Goal: Task Accomplishment & Management: Manage account settings

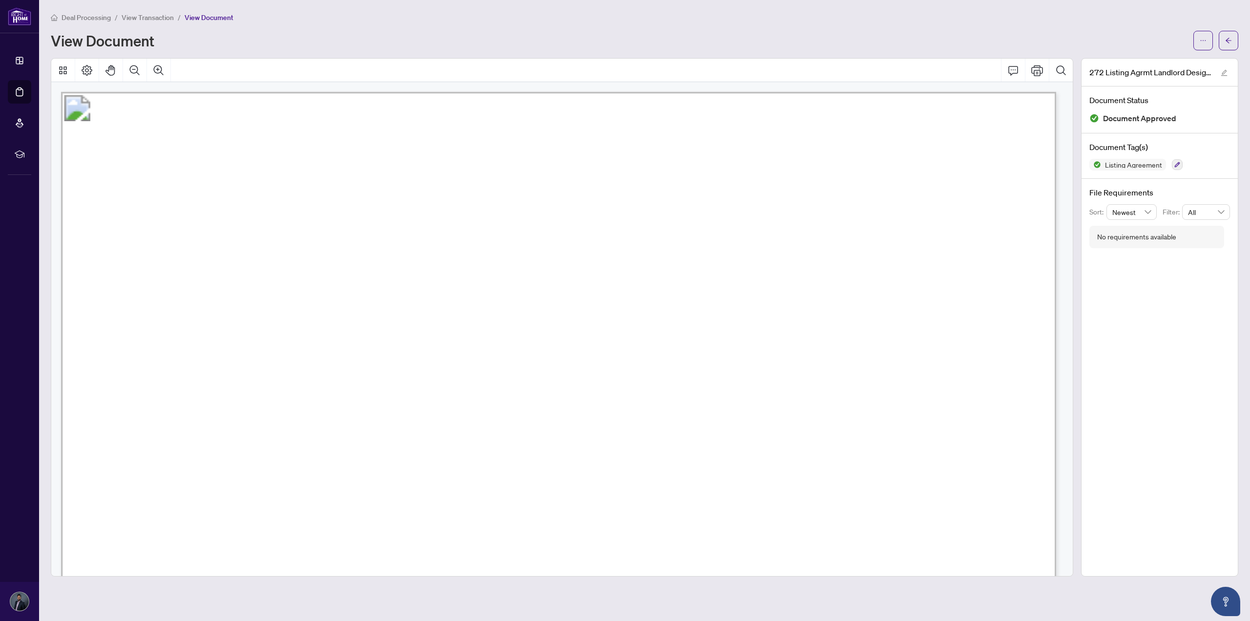
scroll to position [6788, 0]
click at [140, 17] on span "View Transaction" at bounding box center [148, 17] width 52 height 9
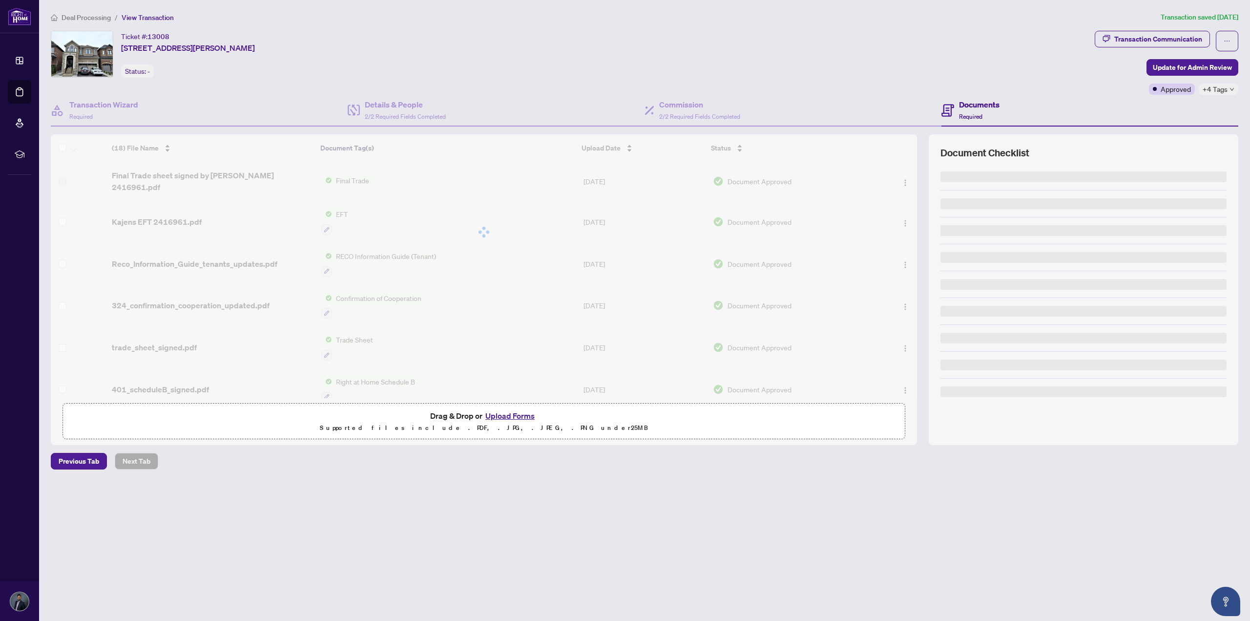
click at [93, 16] on span "Deal Processing" at bounding box center [86, 17] width 49 height 9
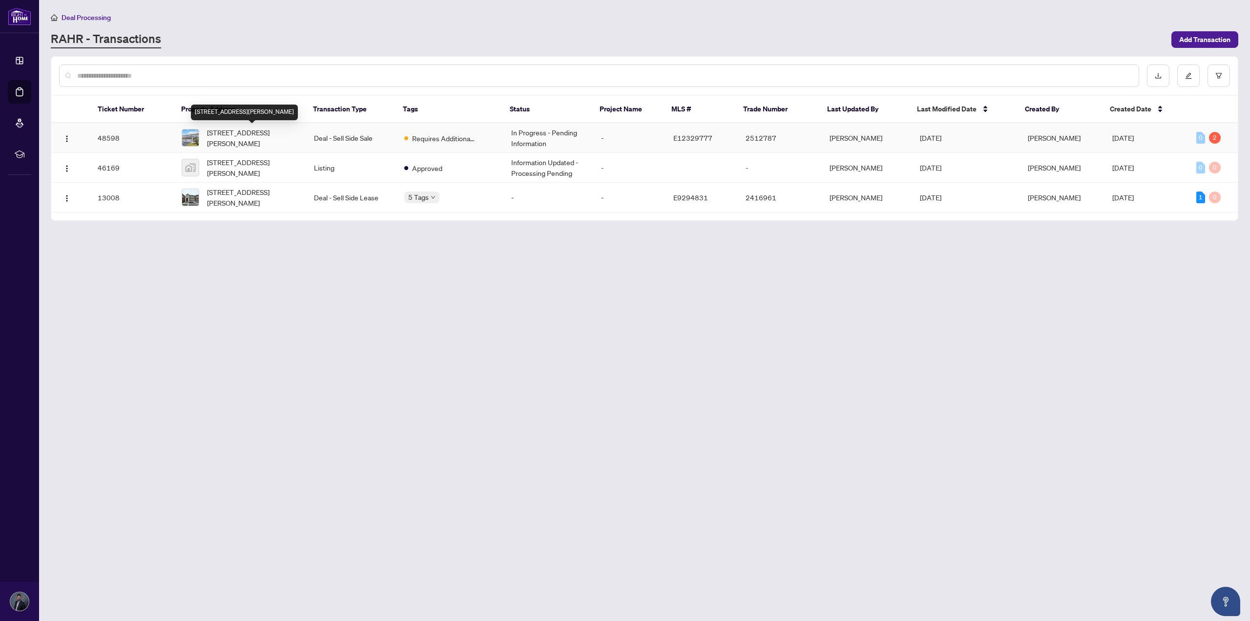
click at [275, 141] on span "77 Lowry Sq, Toronto, Ontario M1B 1N7, Canada" at bounding box center [252, 137] width 91 height 21
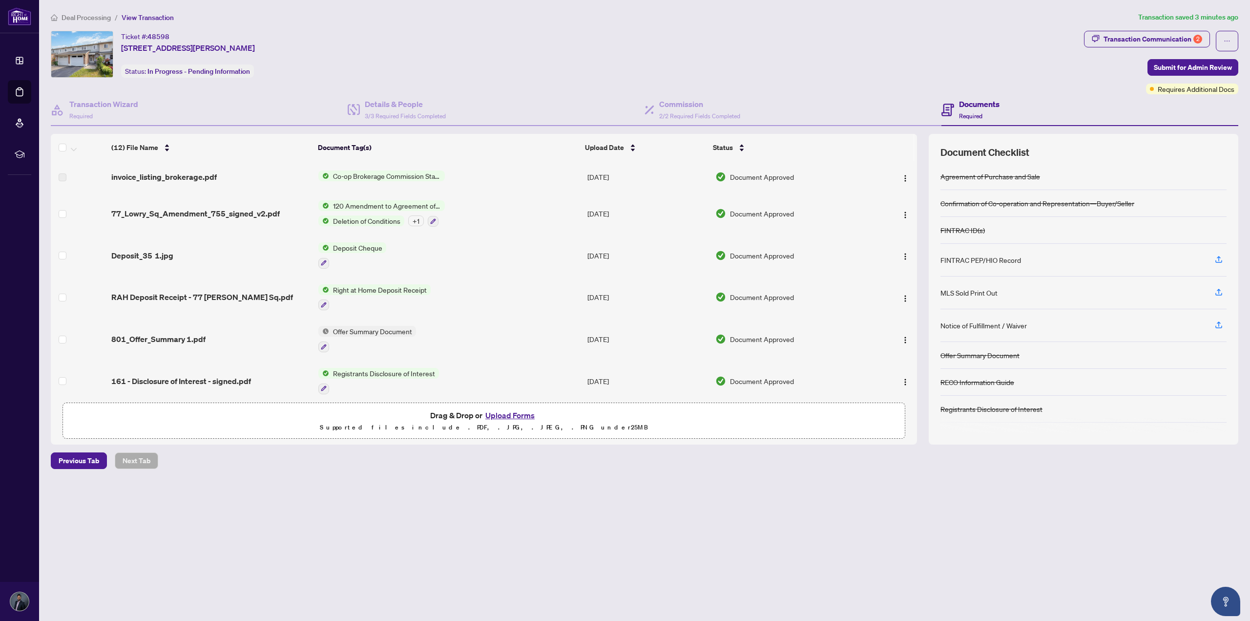
click at [1170, 47] on span "Transaction Communication 2" at bounding box center [1147, 41] width 126 height 21
click at [1169, 40] on div "Transaction Communication 2" at bounding box center [1152, 39] width 99 height 16
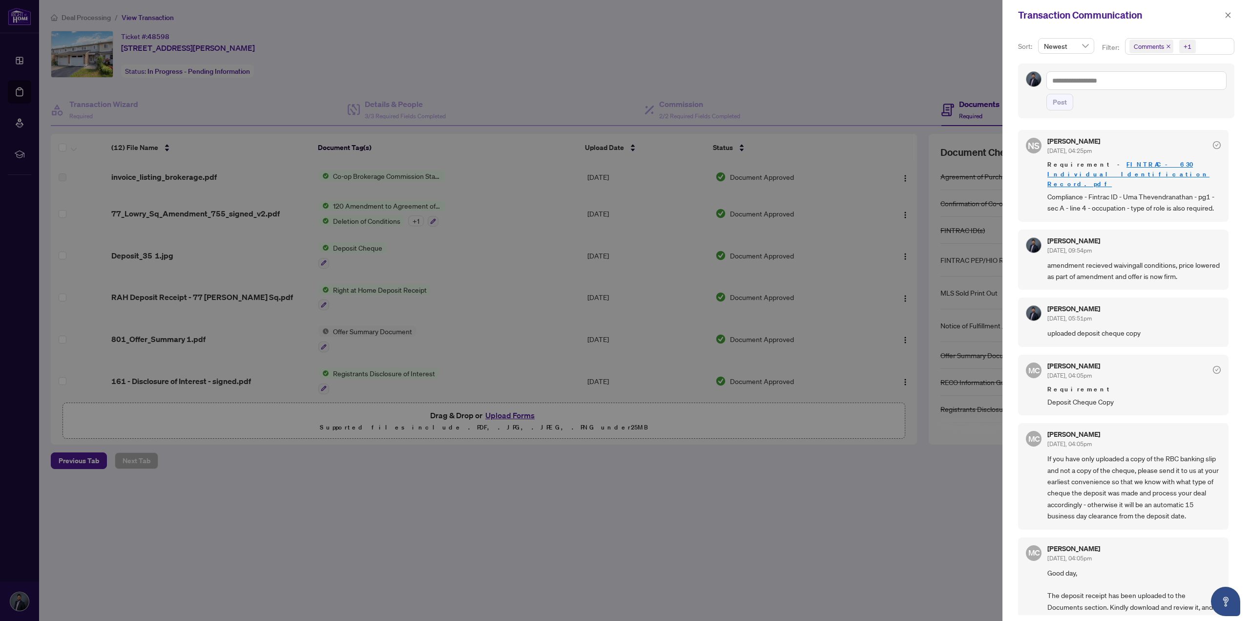
click at [1148, 163] on link "FINTRAC - 630 Individual Identification Record.pdf" at bounding box center [1128, 174] width 162 height 28
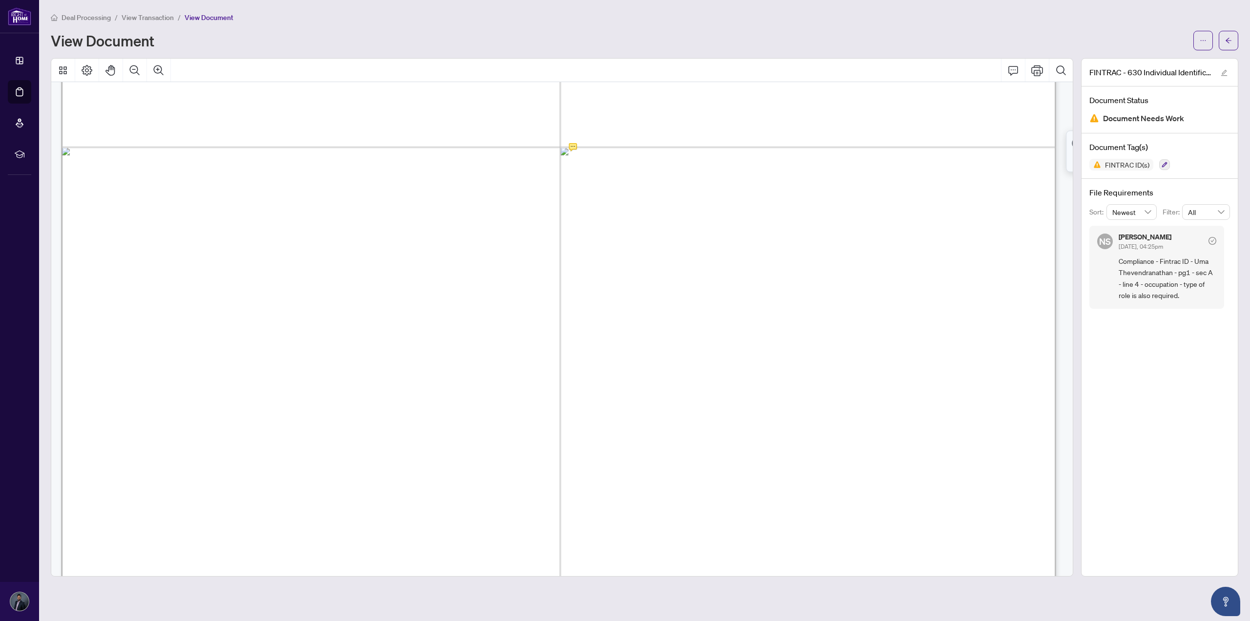
scroll to position [448, 0]
